Goal: Task Accomplishment & Management: Manage account settings

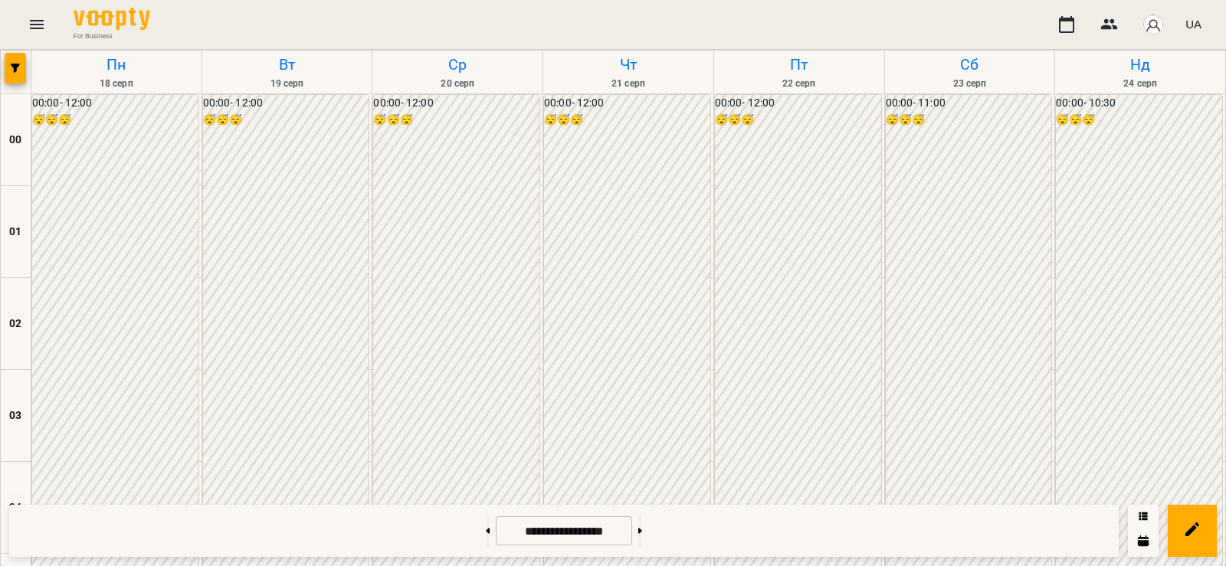
scroll to position [1431, 0]
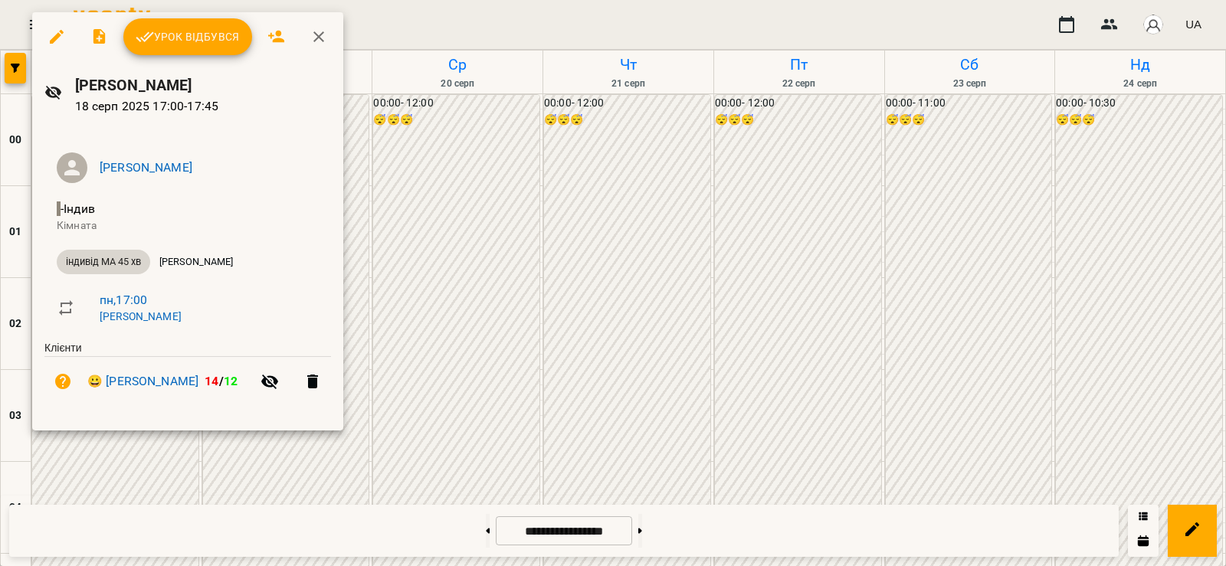
click at [223, 35] on span "Урок відбувся" at bounding box center [188, 37] width 104 height 18
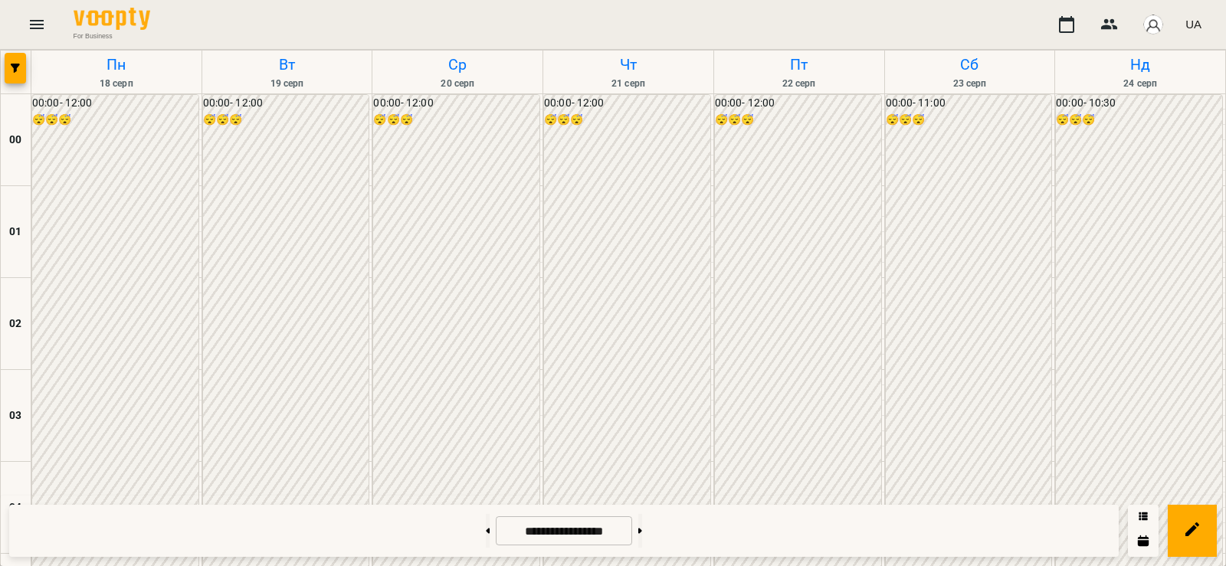
scroll to position [1610, 0]
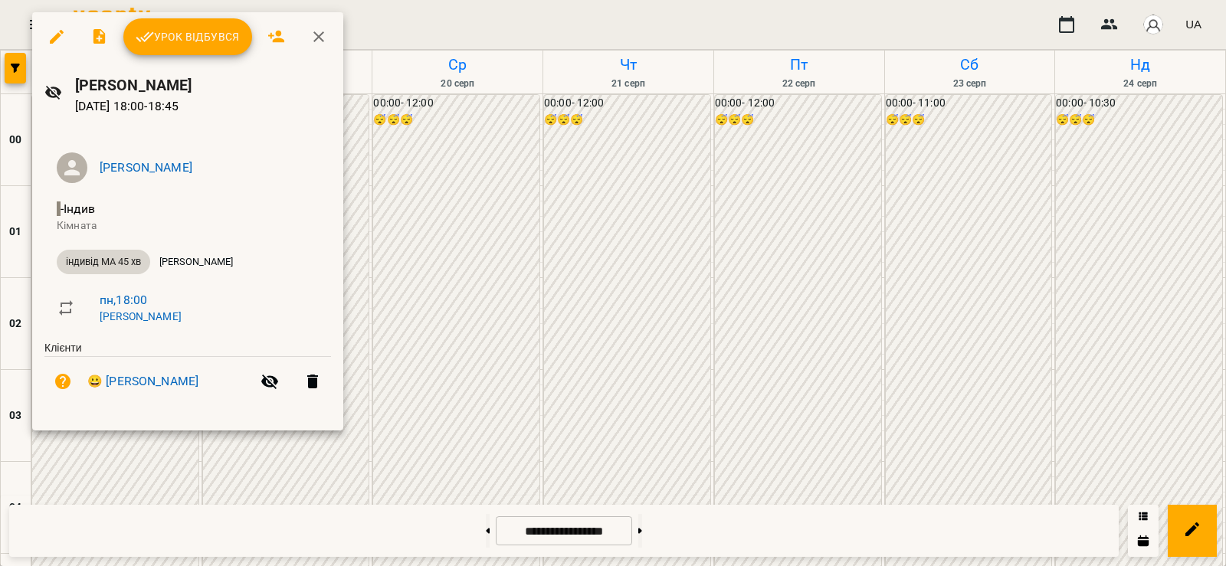
click at [130, 500] on div at bounding box center [613, 283] width 1226 height 566
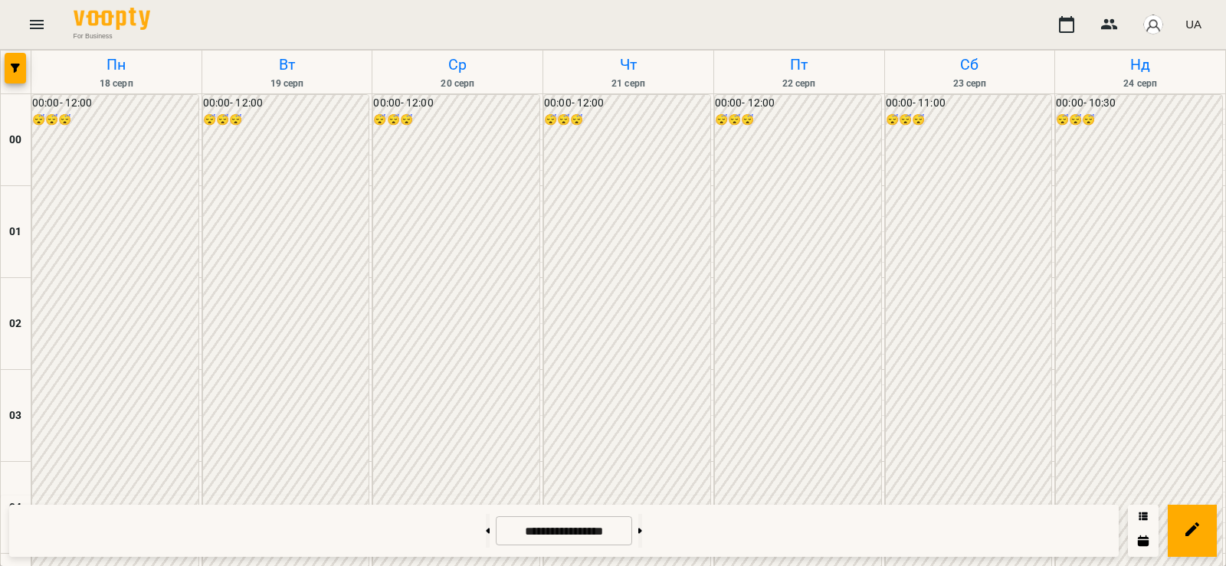
scroll to position [1788, 0]
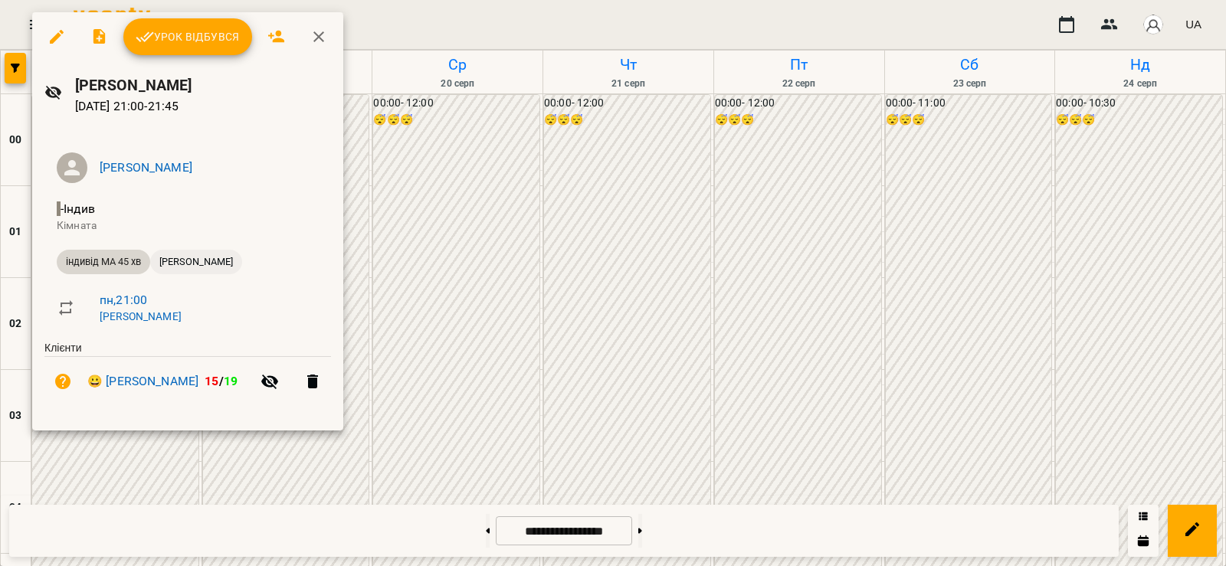
click at [225, 263] on span "[PERSON_NAME]" at bounding box center [196, 262] width 92 height 14
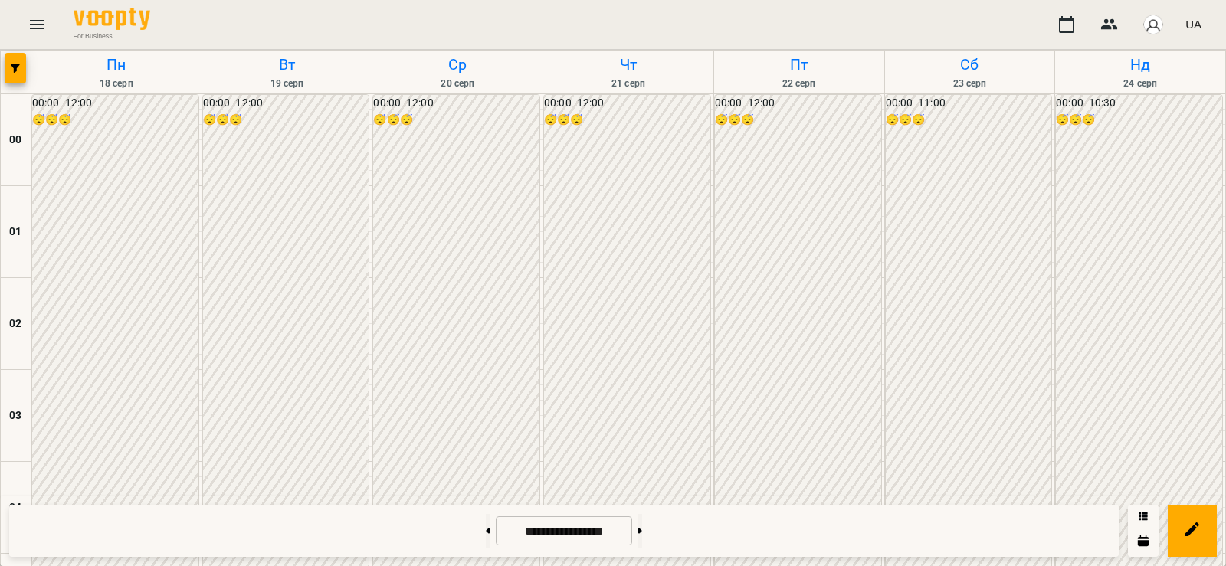
scroll to position [1610, 0]
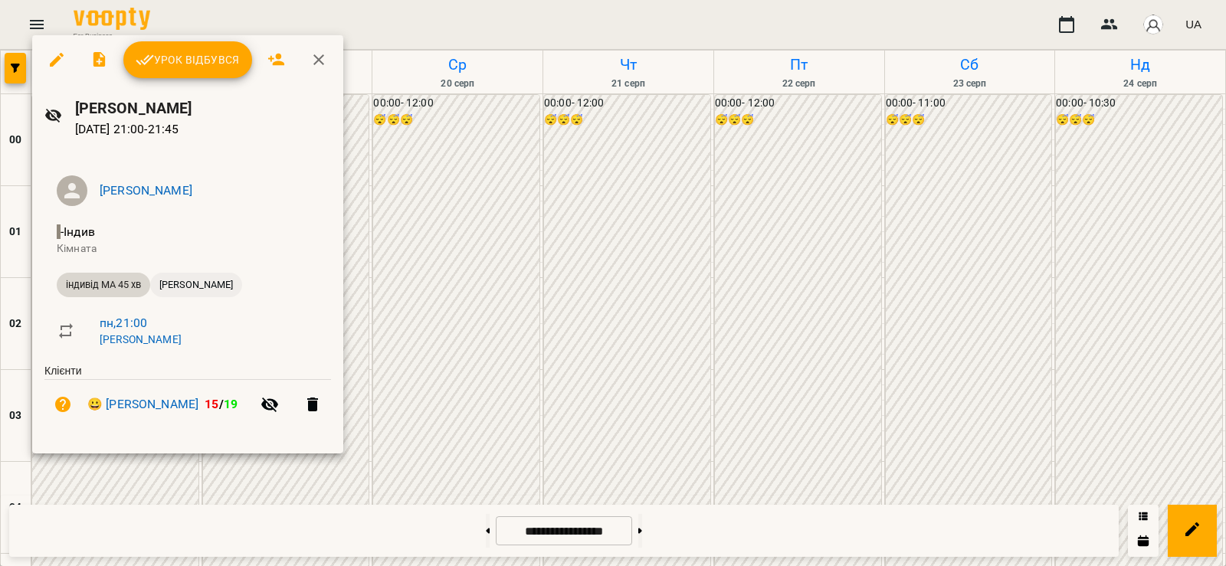
click at [223, 281] on span "[PERSON_NAME]" at bounding box center [196, 285] width 92 height 14
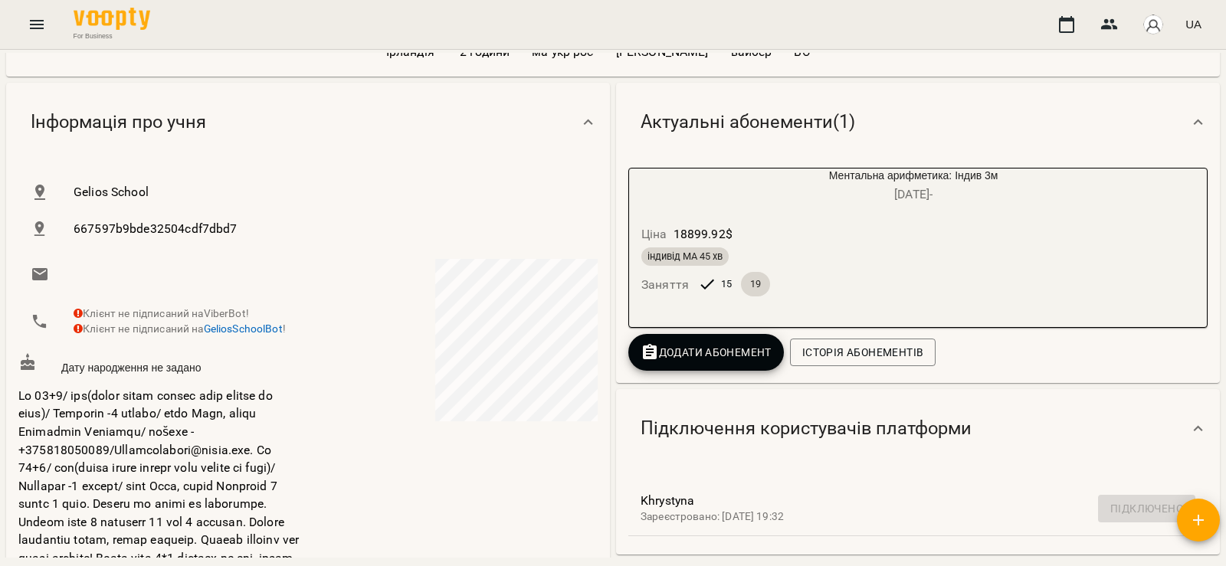
scroll to position [179, 0]
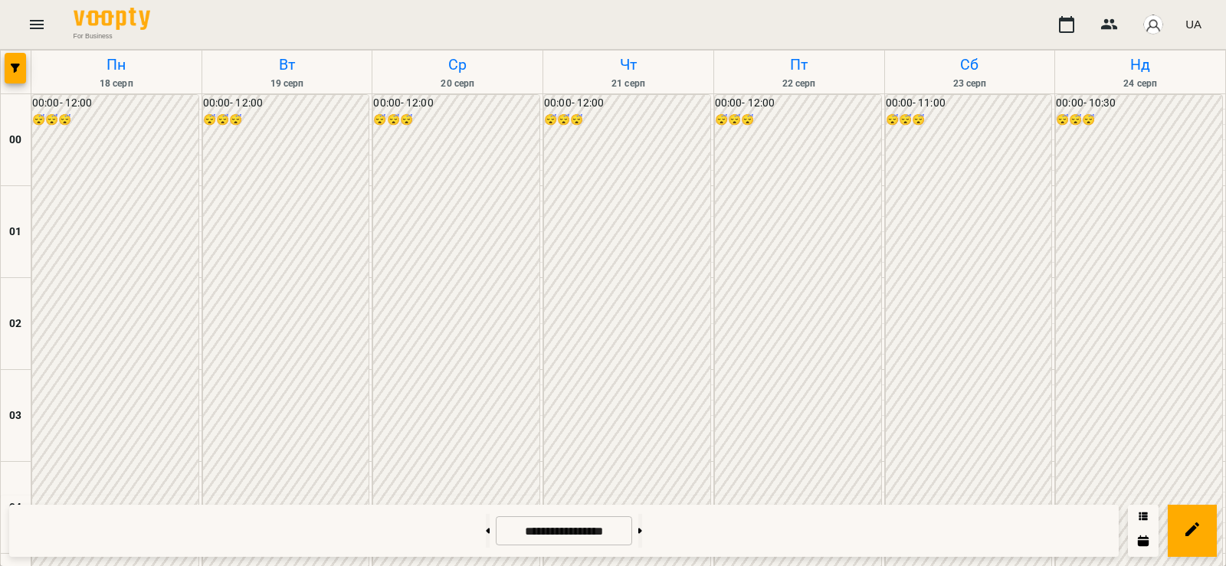
scroll to position [1788, 0]
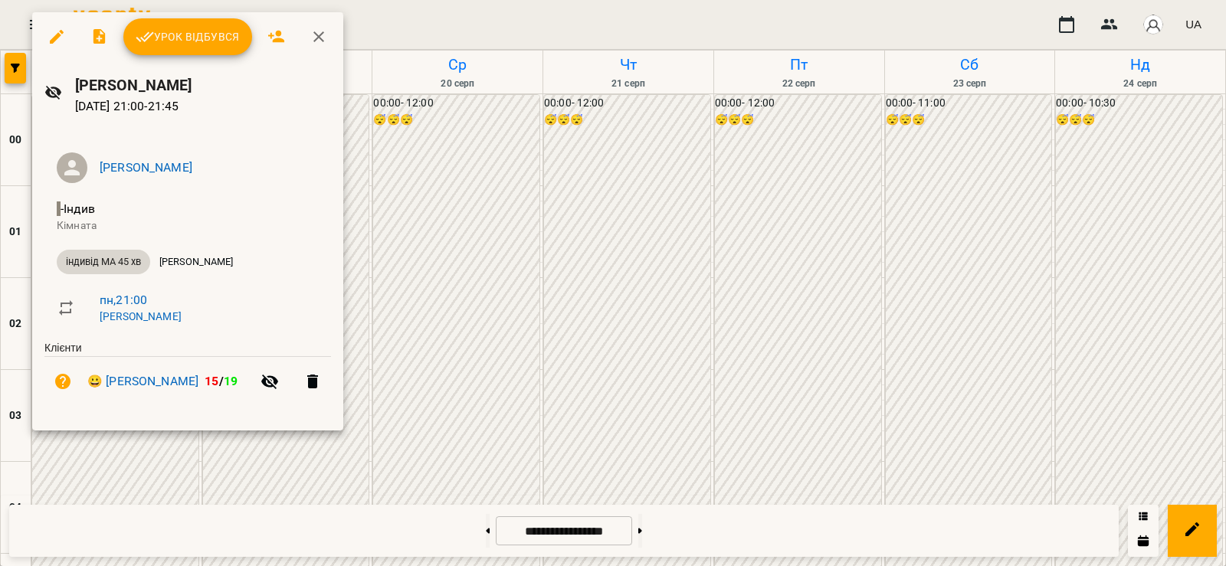
drag, startPoint x: 100, startPoint y: 487, endPoint x: 101, endPoint y: 437, distance: 50.6
click at [100, 489] on div at bounding box center [613, 283] width 1226 height 566
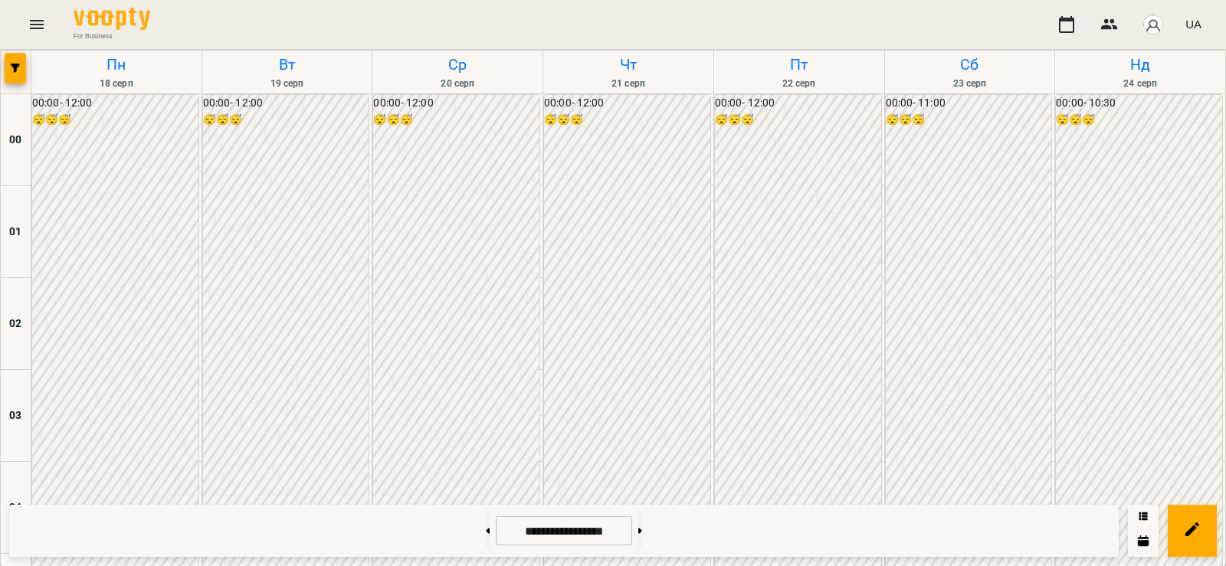
scroll to position [1788, 0]
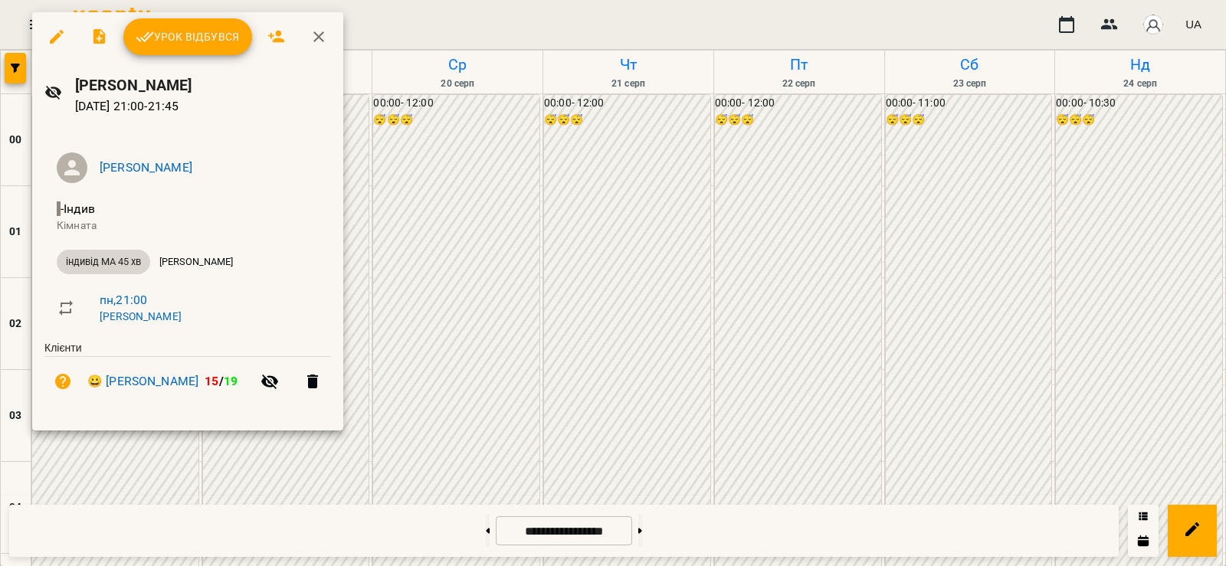
click at [208, 31] on span "Урок відбувся" at bounding box center [188, 37] width 104 height 18
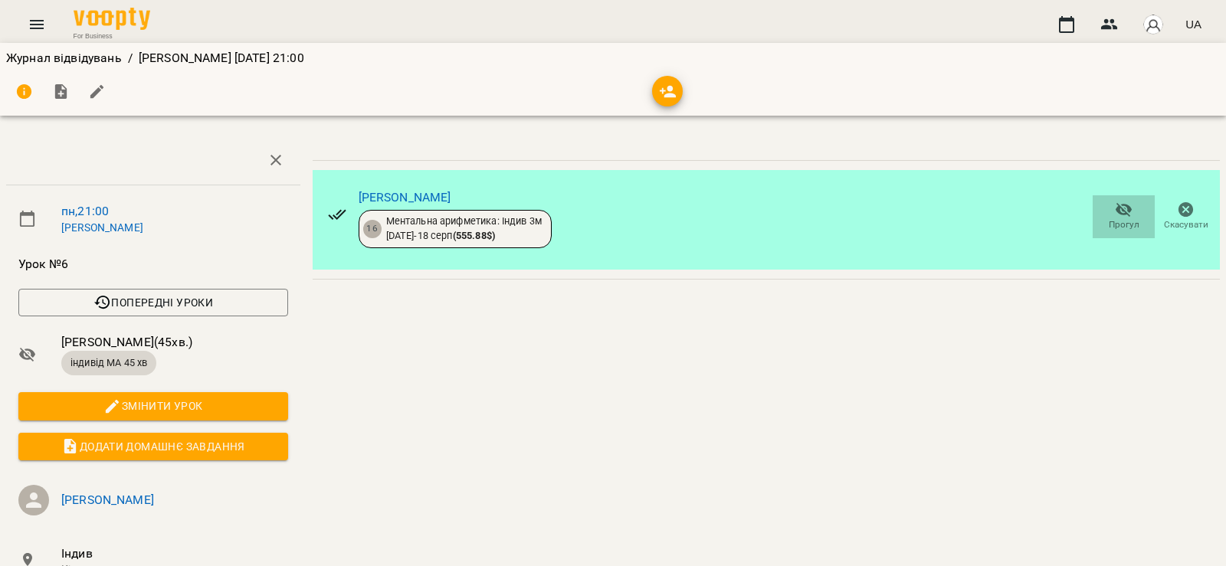
click at [1115, 214] on icon "button" at bounding box center [1124, 210] width 18 height 18
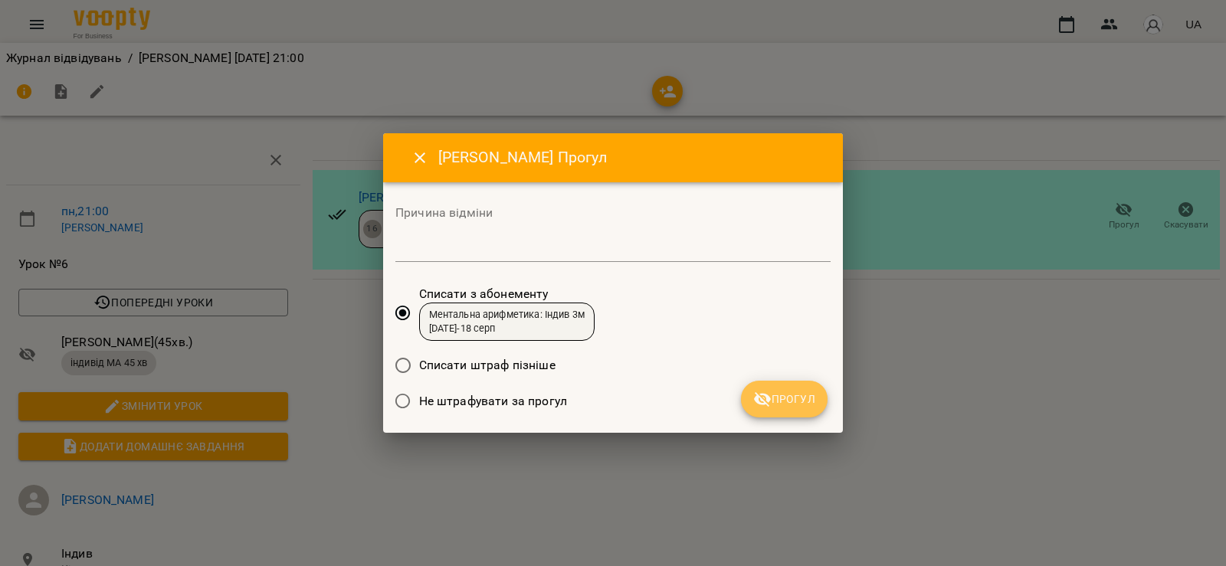
click at [785, 389] on button "Прогул" at bounding box center [784, 399] width 87 height 37
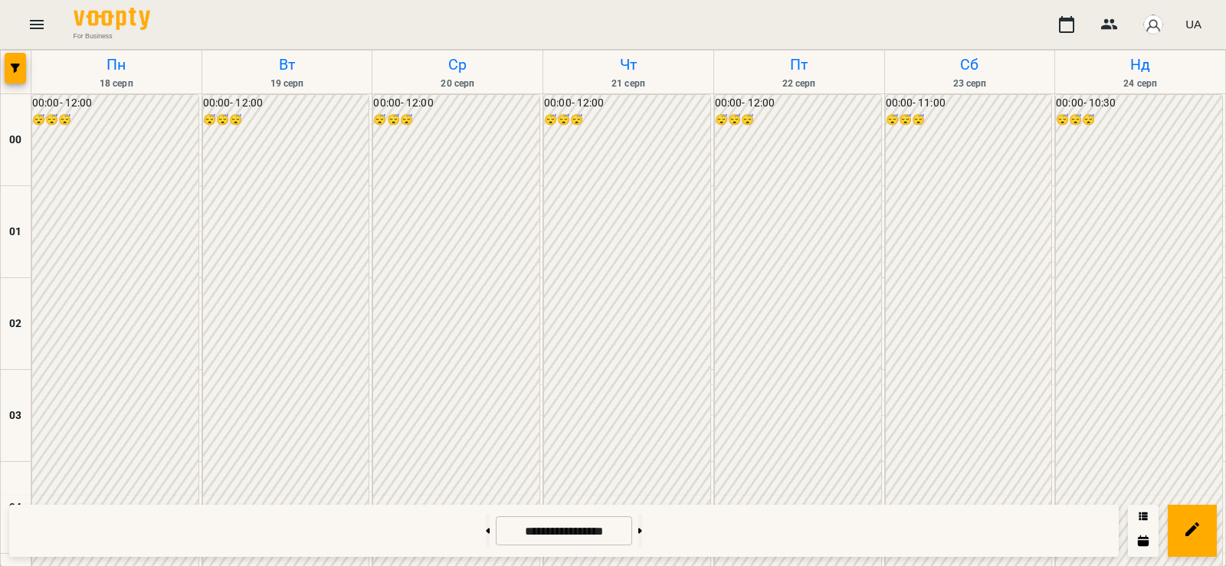
scroll to position [1804, 0]
